Goal: Book appointment/travel/reservation

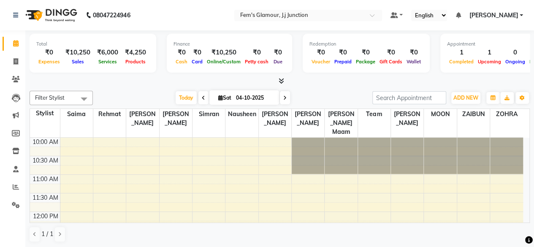
scroll to position [183, 0]
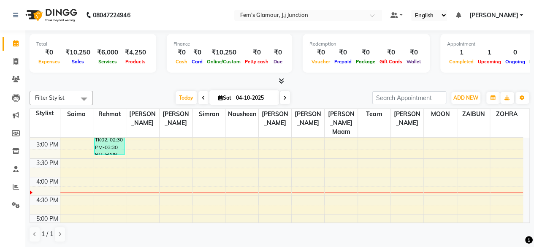
click at [350, 90] on div "Filter Stylist Select All fatima maam [PERSON_NAME] [PERSON_NAME] maam MOON Nag…" at bounding box center [280, 166] width 500 height 158
click at [180, 94] on span "Today" at bounding box center [186, 97] width 21 height 13
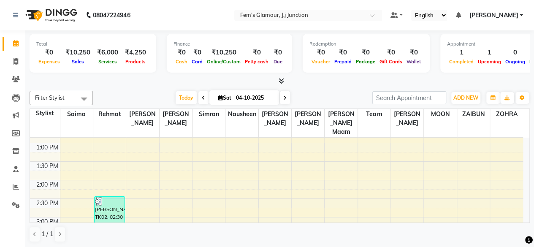
scroll to position [103, 0]
click at [202, 97] on icon at bounding box center [203, 97] width 3 height 5
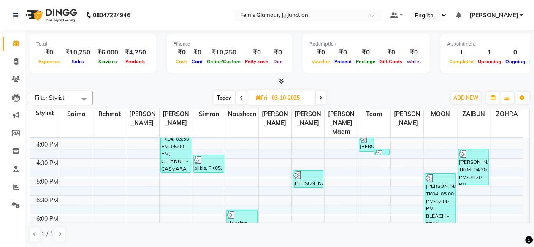
scroll to position [345, 0]
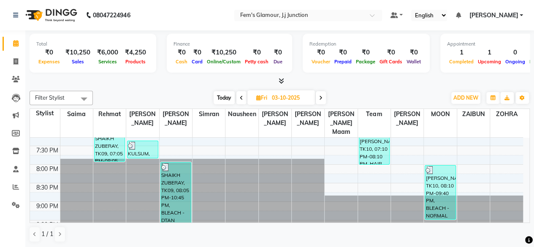
click at [221, 99] on span "Today" at bounding box center [224, 97] width 21 height 13
type input "04-10-2025"
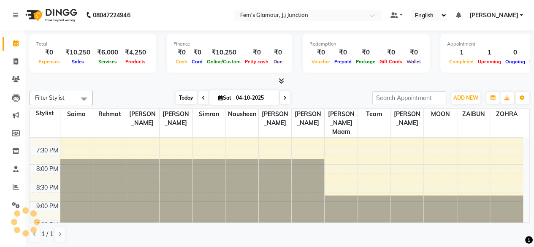
scroll to position [220, 0]
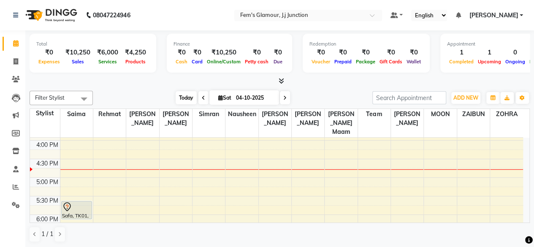
click at [184, 96] on span "Today" at bounding box center [186, 97] width 21 height 13
click at [344, 81] on div at bounding box center [280, 81] width 500 height 9
click at [220, 97] on icon at bounding box center [220, 97] width 5 height 5
select select "10"
select select "2025"
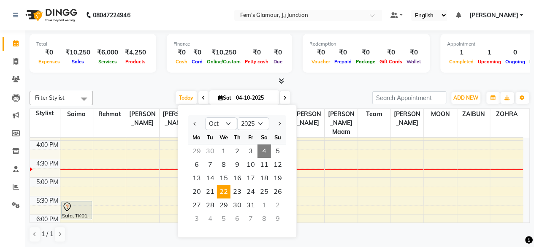
click at [222, 192] on span "22" at bounding box center [224, 192] width 14 height 14
type input "[DATE]"
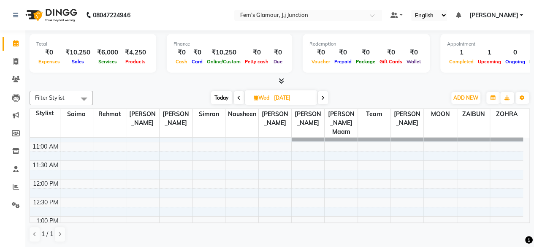
scroll to position [29, 0]
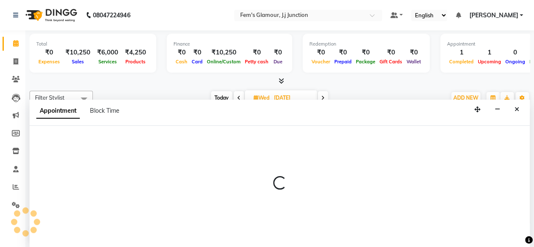
scroll to position [0, 0]
select select "21523"
select select "tentative"
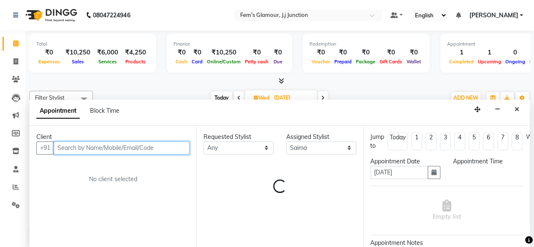
select select "720"
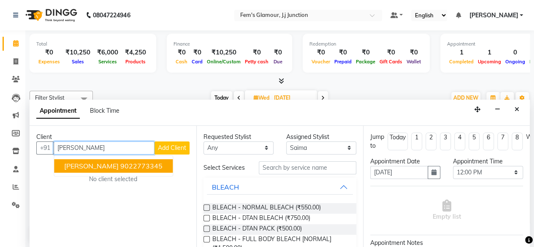
click at [116, 170] on button "[PERSON_NAME] 9022773345" at bounding box center [113, 166] width 119 height 14
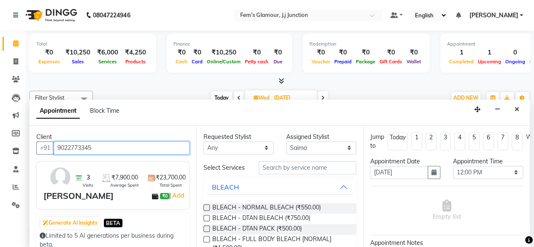
type input "9022773345"
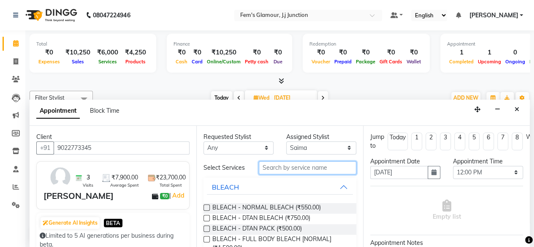
click at [300, 168] on input "text" at bounding box center [308, 167] width 98 height 13
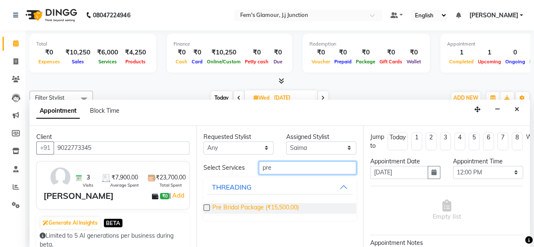
type input "pre"
click at [280, 207] on span "Pre Bridal Package (₹15,500.00)" at bounding box center [255, 208] width 87 height 11
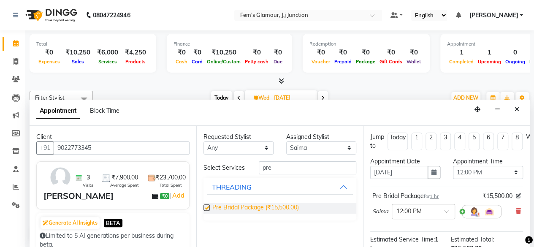
checkbox input "false"
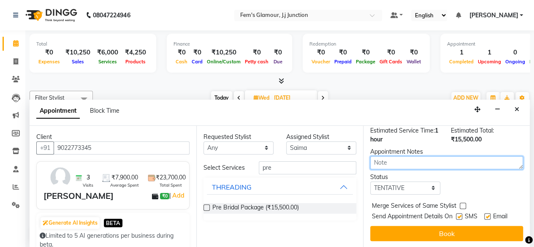
click at [451, 160] on textarea at bounding box center [446, 162] width 153 height 13
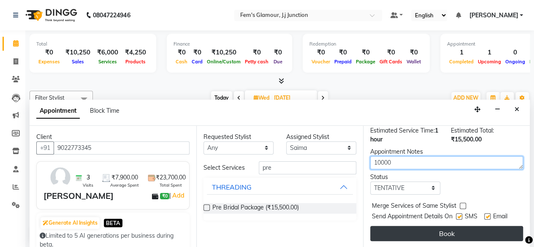
type textarea "10000"
click at [462, 229] on button "Book" at bounding box center [446, 233] width 153 height 15
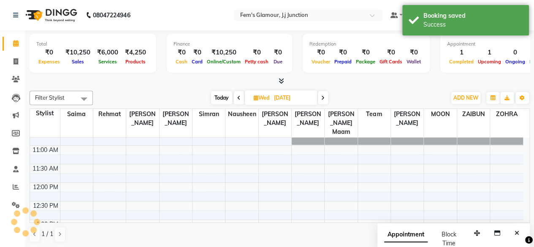
scroll to position [0, 0]
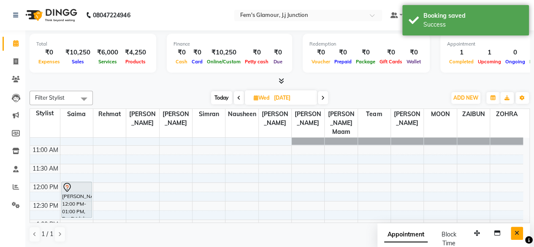
click at [516, 232] on icon "Close" at bounding box center [517, 233] width 5 height 6
click at [222, 97] on span "Today" at bounding box center [221, 97] width 21 height 13
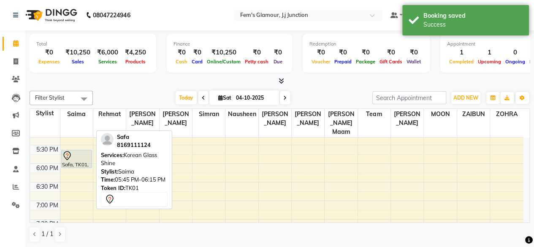
scroll to position [272, 0]
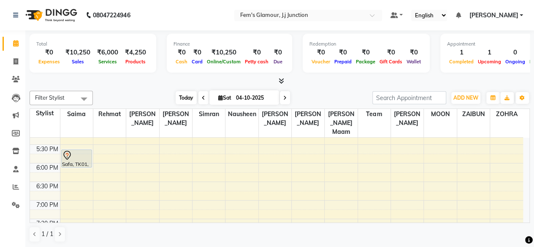
click at [183, 93] on span "Today" at bounding box center [186, 97] width 21 height 13
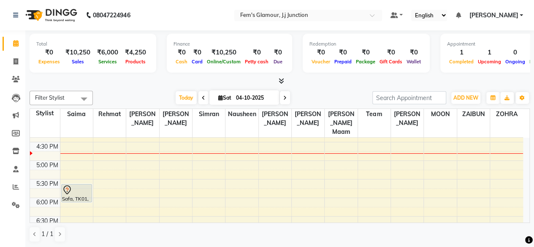
scroll to position [237, 0]
click at [179, 100] on span "Today" at bounding box center [186, 97] width 21 height 13
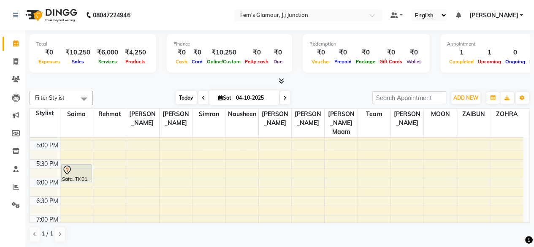
click at [191, 97] on span "Today" at bounding box center [186, 97] width 21 height 13
click at [283, 100] on icon at bounding box center [284, 97] width 3 height 5
type input "05-10-2025"
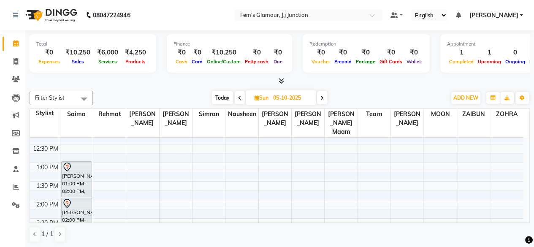
scroll to position [91, 0]
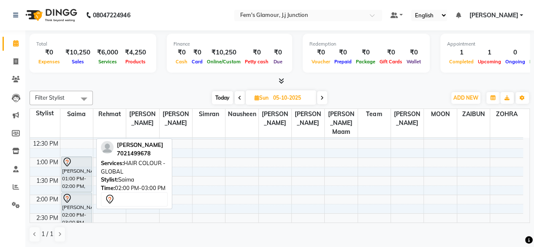
click at [74, 193] on div at bounding box center [76, 198] width 29 height 10
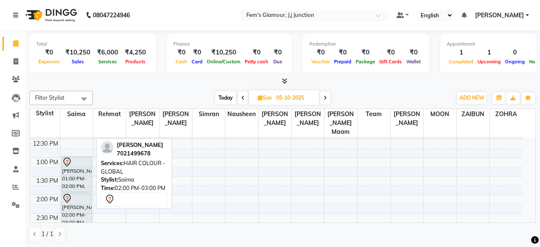
select select "7"
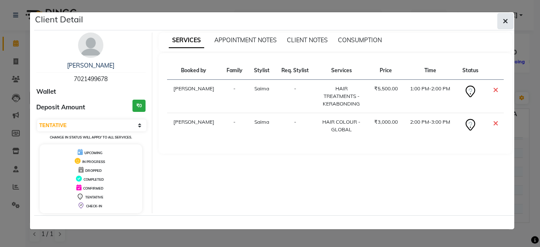
click at [499, 20] on button "button" at bounding box center [506, 21] width 16 height 16
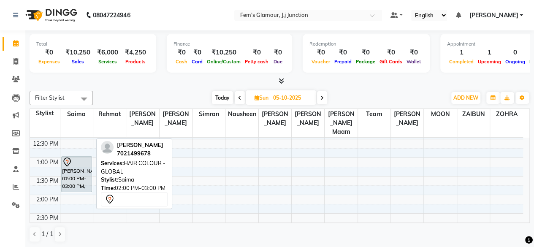
drag, startPoint x: 70, startPoint y: 193, endPoint x: 73, endPoint y: 158, distance: 34.8
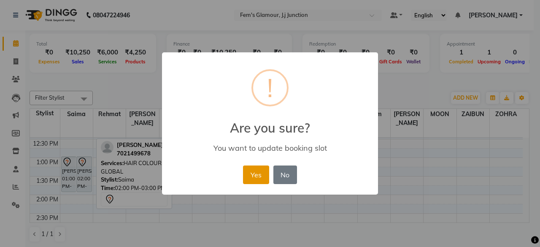
click at [257, 168] on button "Yes" at bounding box center [256, 175] width 26 height 19
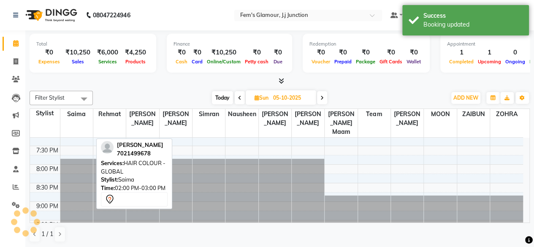
scroll to position [0, 0]
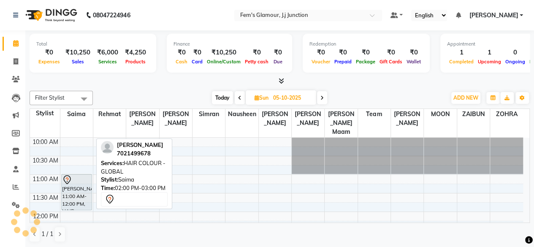
click at [221, 102] on span "Today" at bounding box center [222, 97] width 21 height 13
type input "04-10-2025"
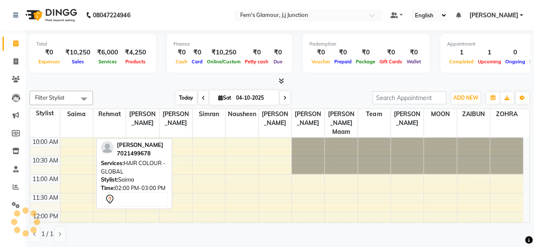
scroll to position [257, 0]
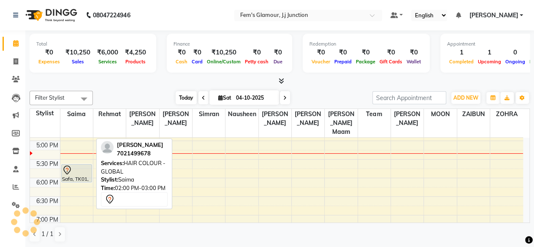
click at [183, 100] on span "Today" at bounding box center [186, 97] width 21 height 13
